Goal: Navigation & Orientation: Understand site structure

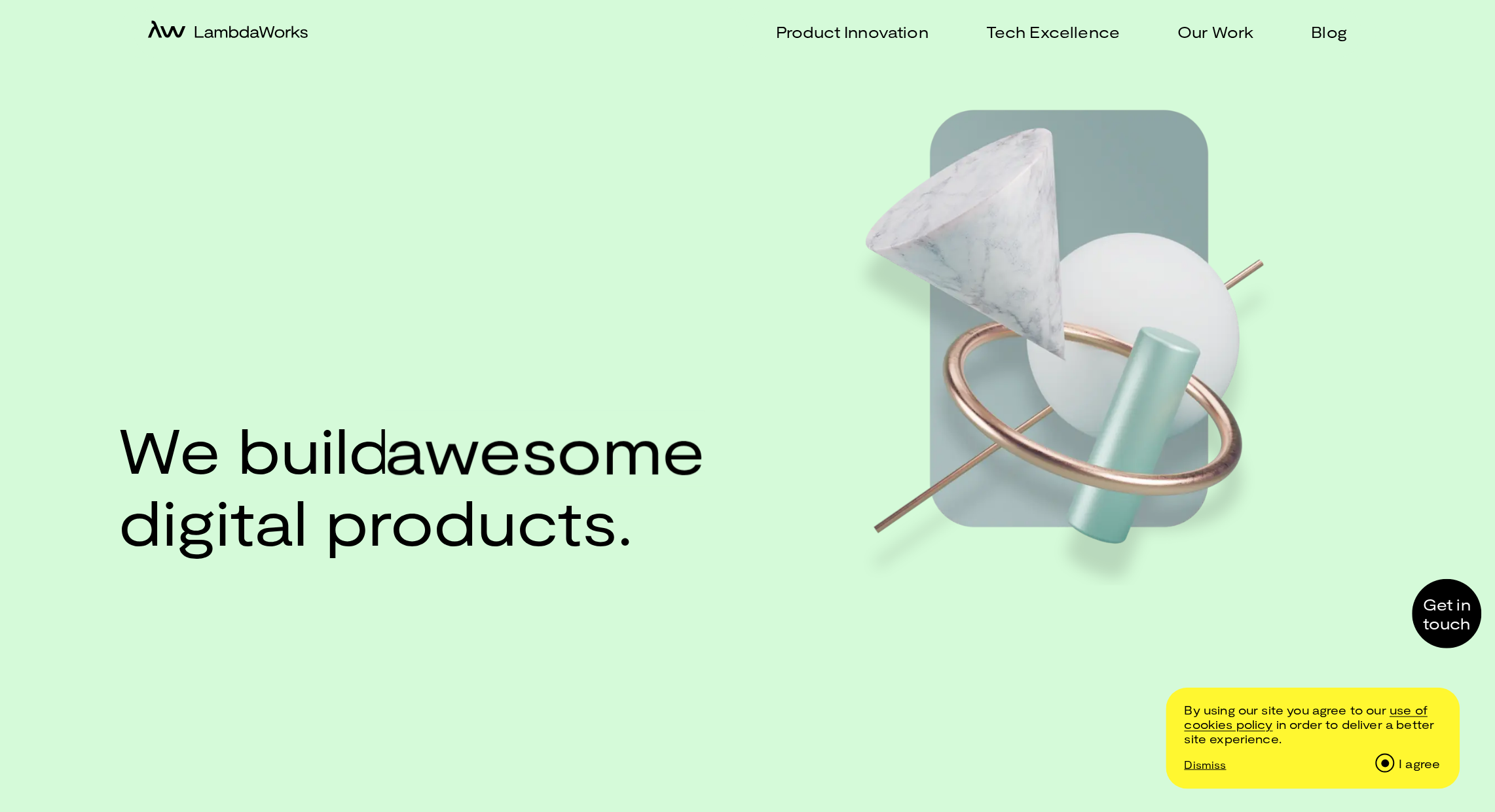
click at [1383, 761] on input "I agree" at bounding box center [1385, 763] width 17 height 17
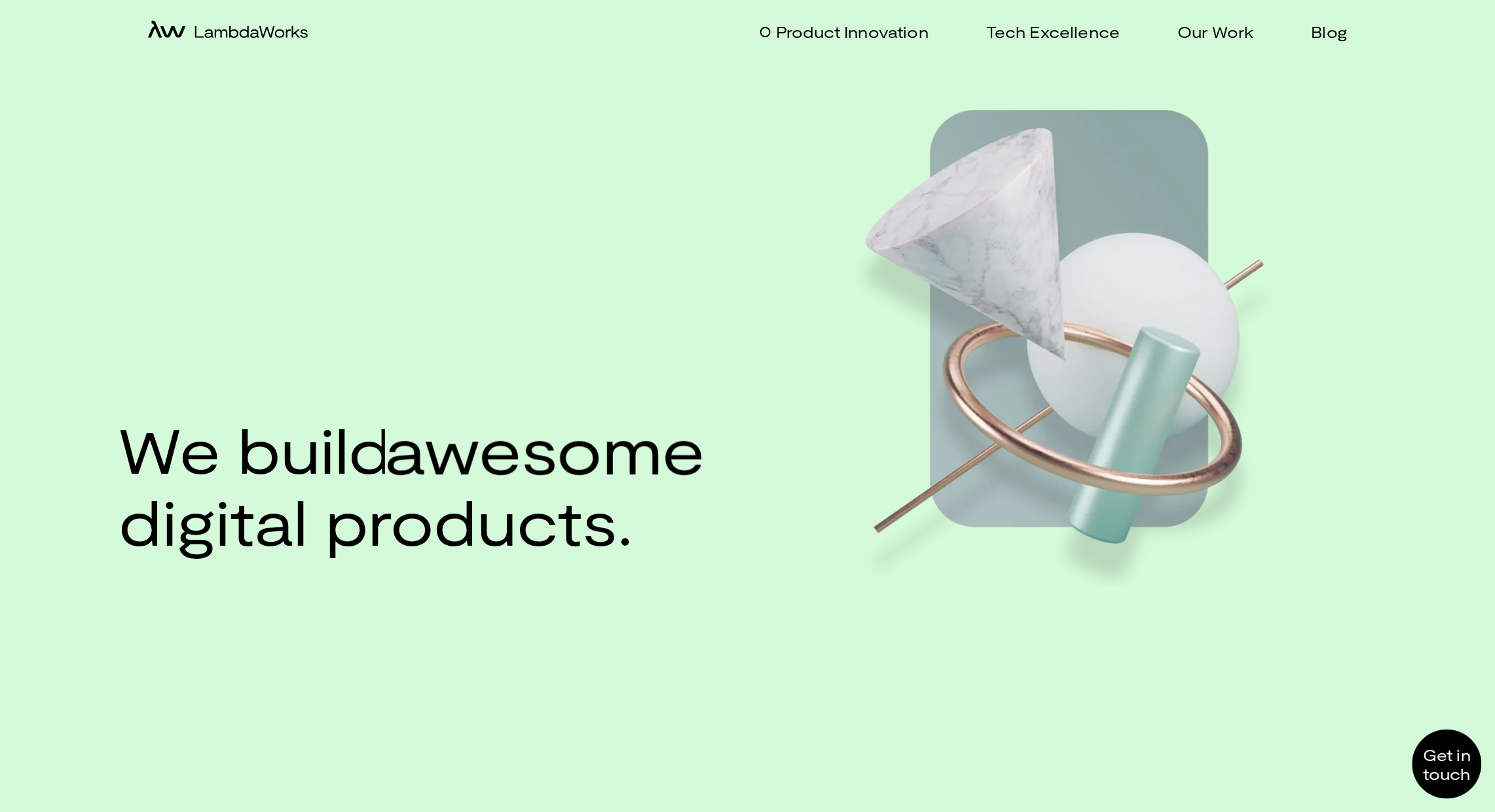
click at [872, 31] on p "Product Innovation" at bounding box center [852, 31] width 152 height 19
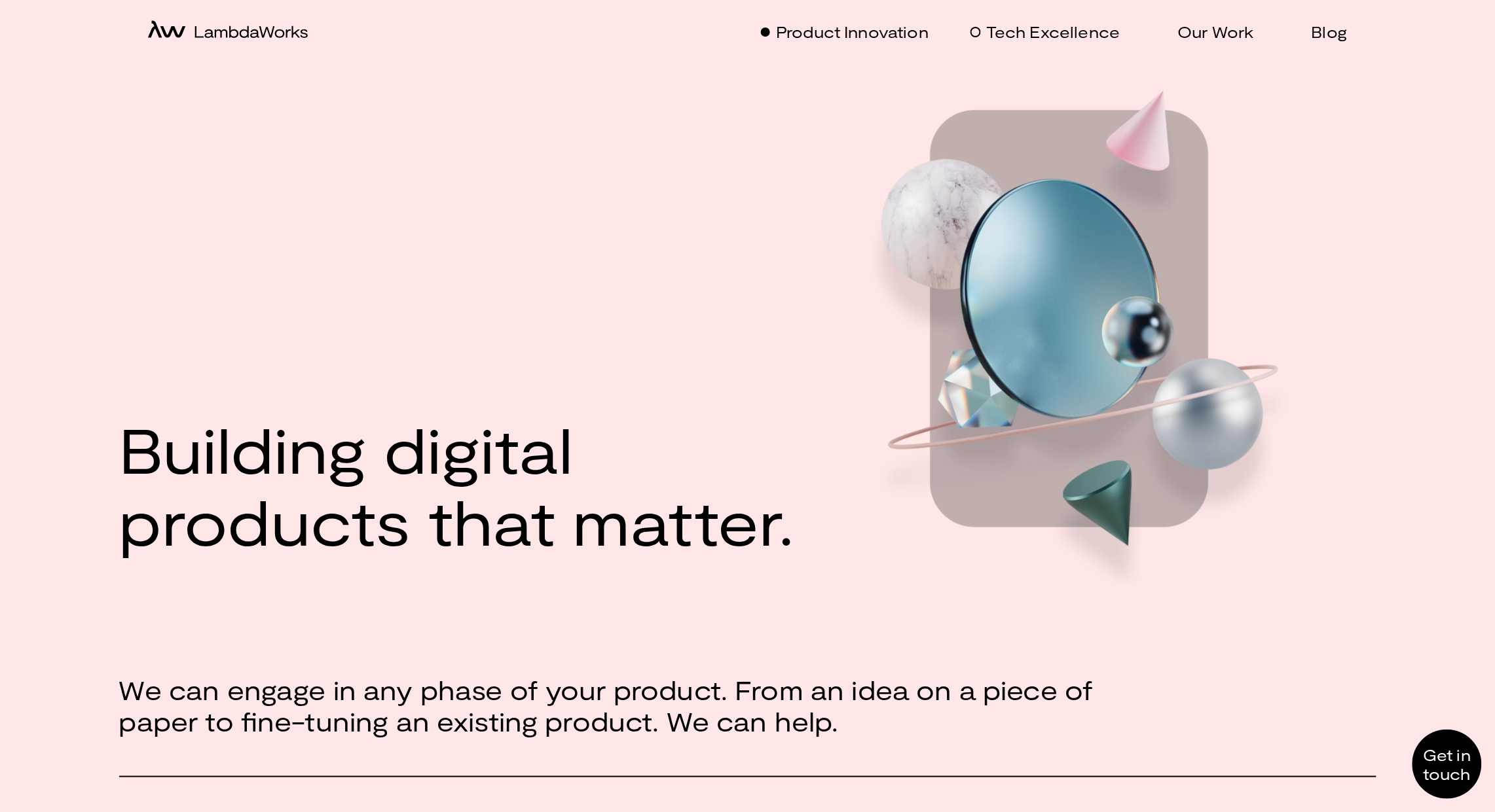
click at [1040, 35] on p "Tech Excellence" at bounding box center [1053, 31] width 133 height 19
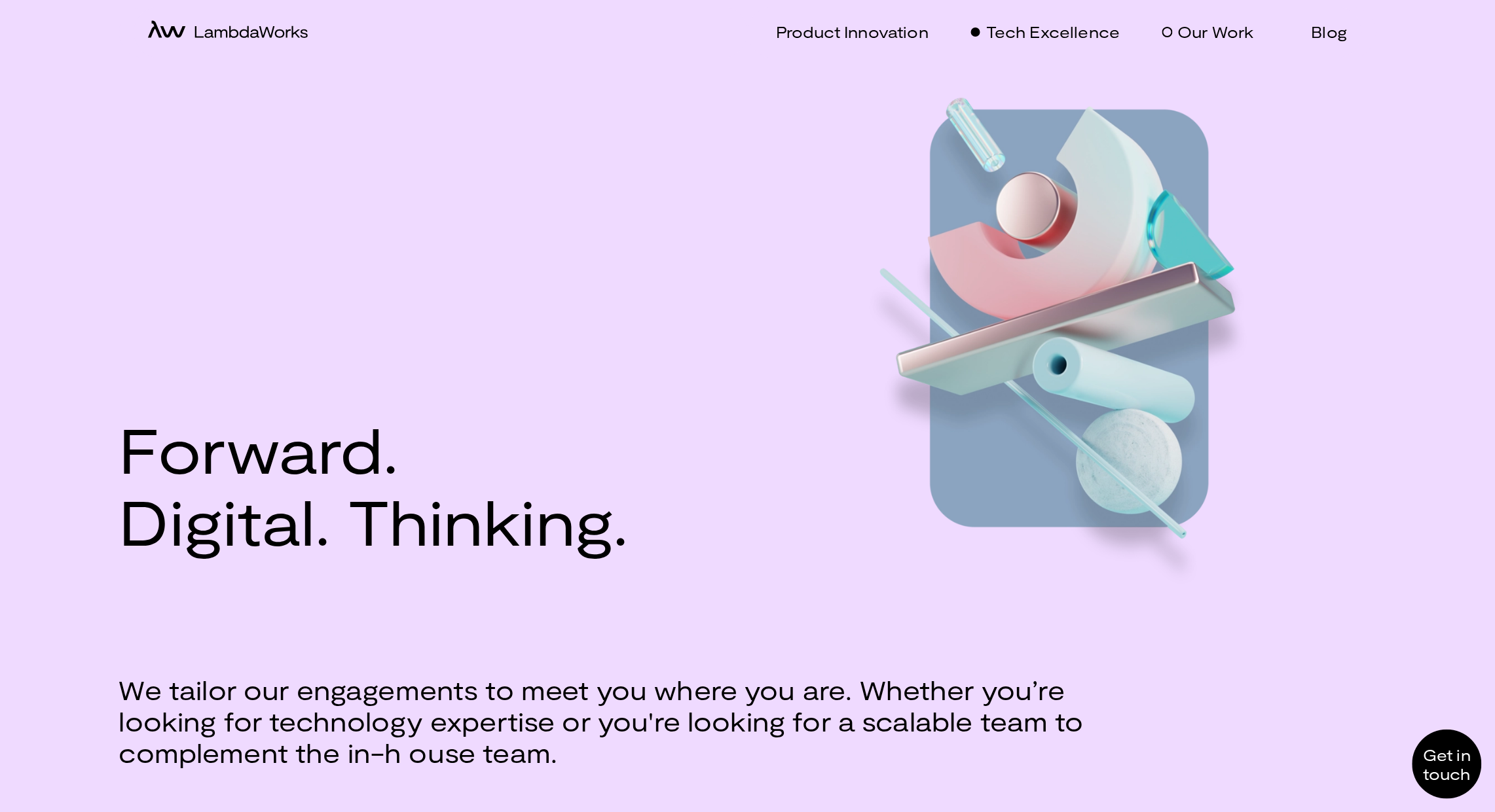
click at [1220, 30] on p "Our Work" at bounding box center [1216, 31] width 76 height 19
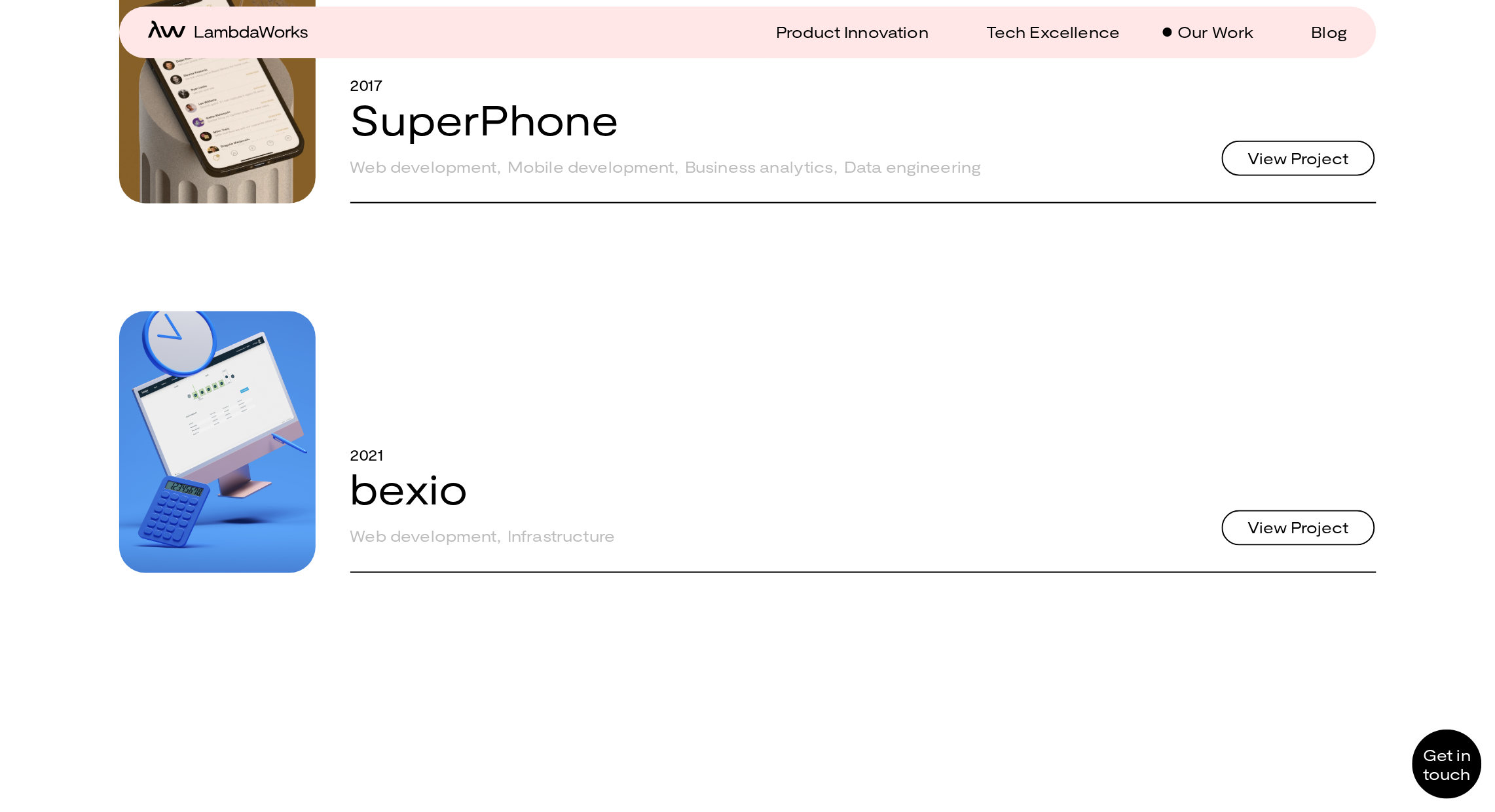
scroll to position [82, 0]
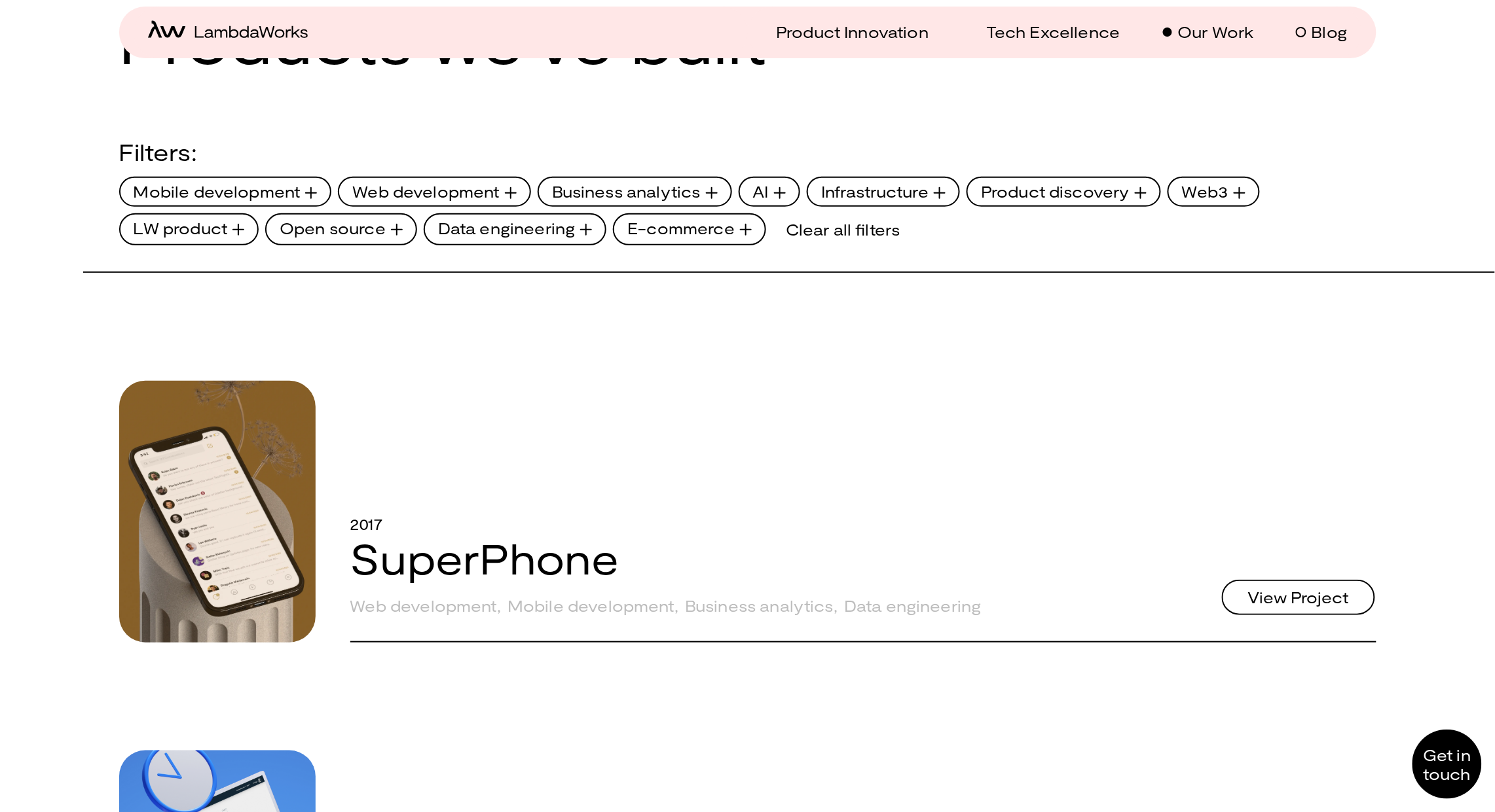
click at [1336, 30] on p "Blog" at bounding box center [1329, 31] width 36 height 19
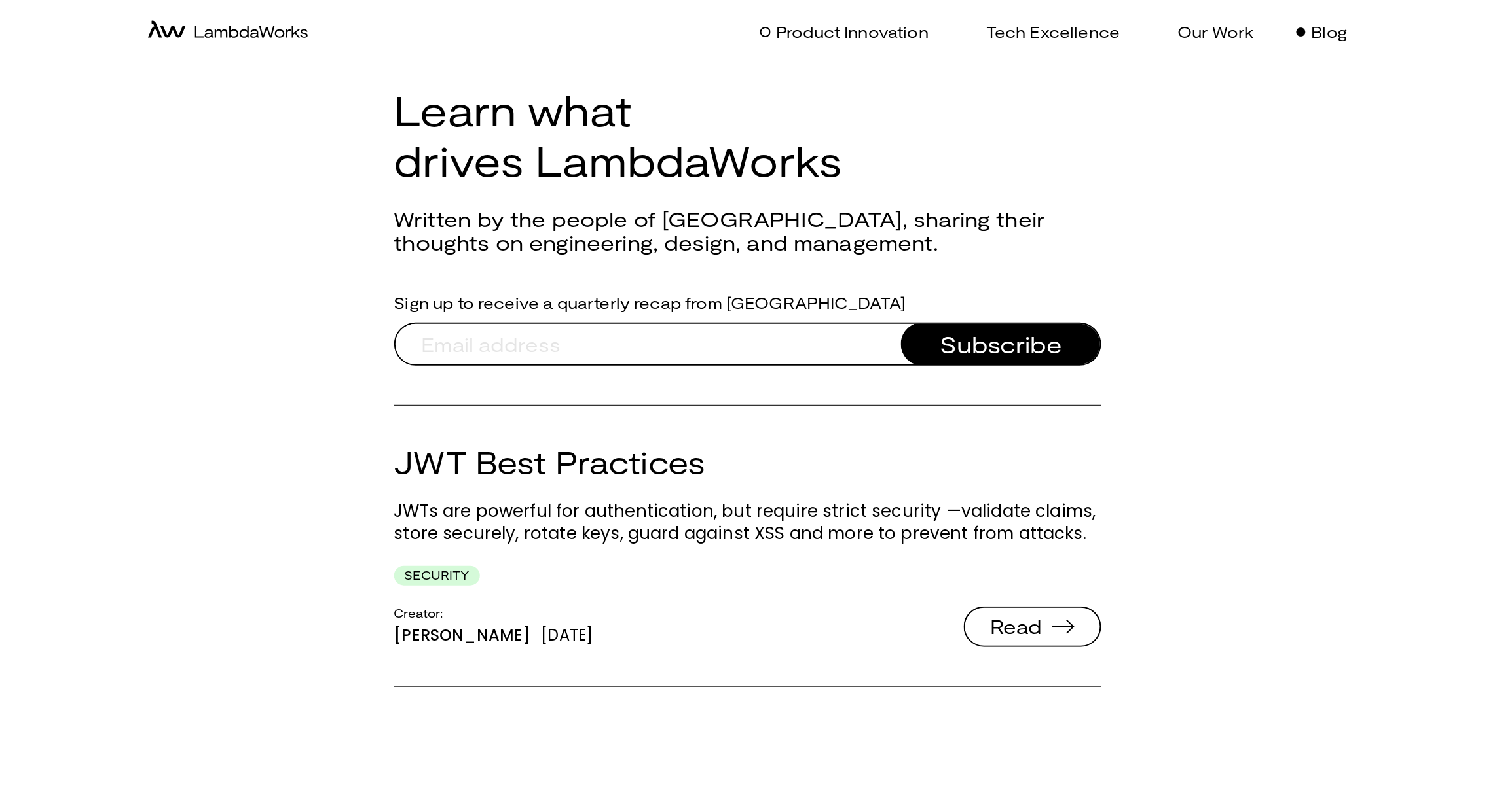
click at [868, 34] on p "Product Innovation" at bounding box center [852, 31] width 152 height 19
